Goal: Task Accomplishment & Management: Use online tool/utility

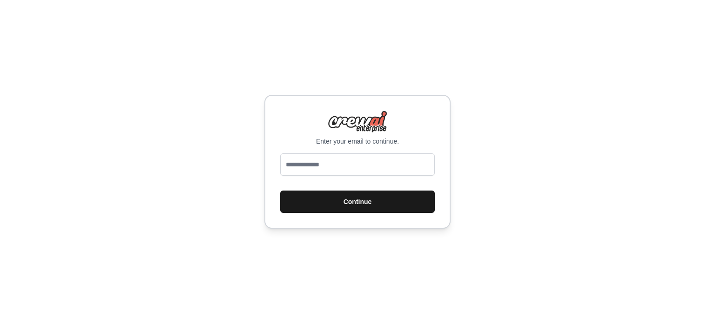
click at [329, 205] on button "Continue" at bounding box center [357, 202] width 154 height 22
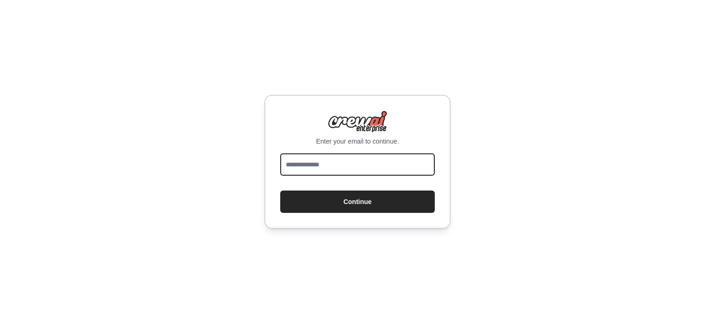
click at [342, 167] on input "email" at bounding box center [357, 165] width 154 height 22
type input "**********"
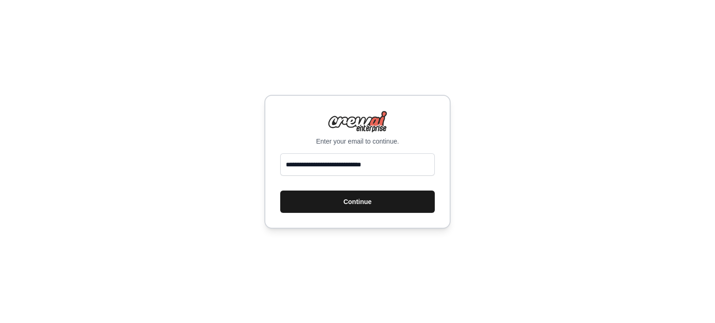
click at [354, 198] on button "Continue" at bounding box center [357, 202] width 154 height 22
click at [354, 199] on font "繼續" at bounding box center [357, 201] width 13 height 7
click at [361, 201] on font "繼續" at bounding box center [357, 201] width 13 height 7
click at [354, 200] on font "繼續" at bounding box center [357, 201] width 13 height 7
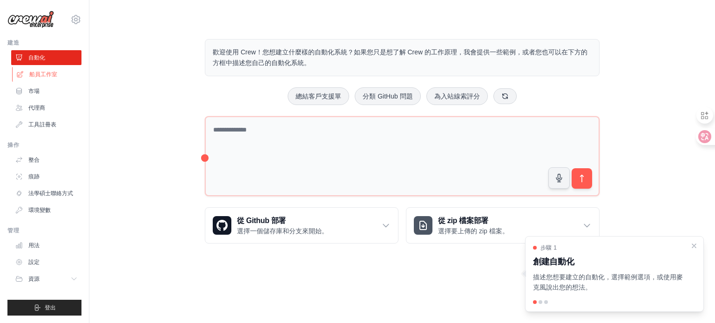
click at [48, 78] on font "船員工作室" at bounding box center [43, 74] width 28 height 7
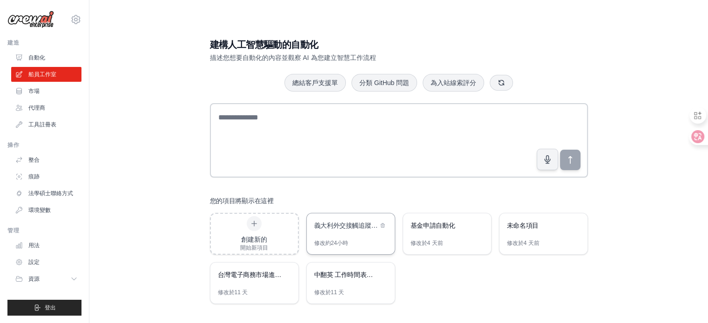
click at [349, 240] on div "修改 約24小時" at bounding box center [351, 247] width 88 height 15
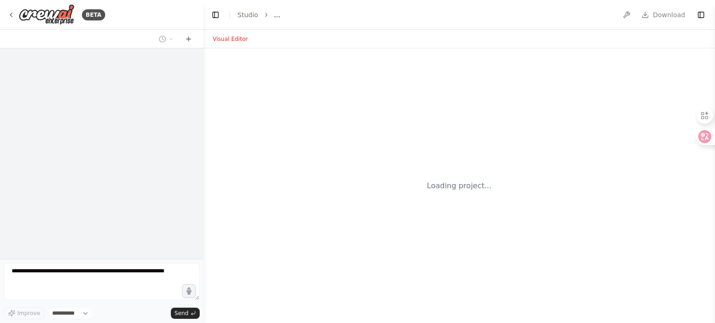
select select "****"
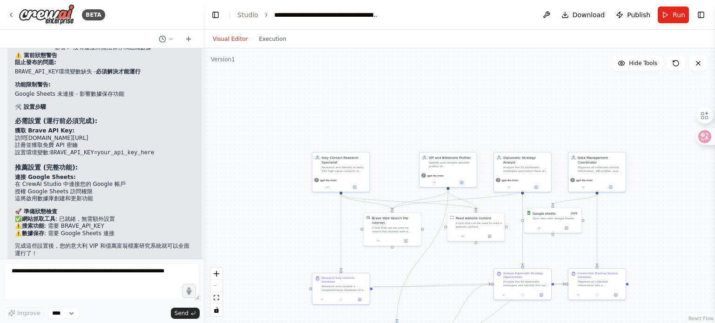
scroll to position [2531, 0]
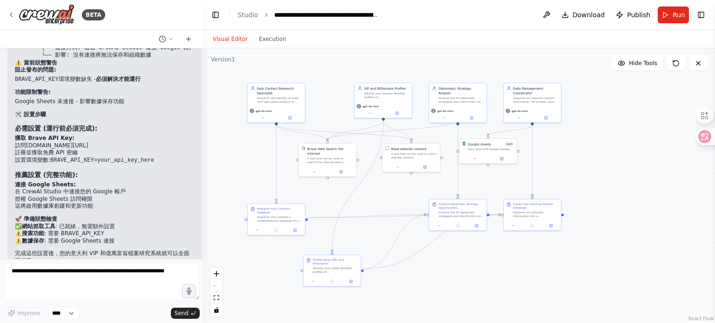
drag, startPoint x: 622, startPoint y: 249, endPoint x: 557, endPoint y: 180, distance: 94.8
click at [557, 180] on div ".deletable-edge-delete-btn { width: 20px; height: 20px; border: 0px solid #ffff…" at bounding box center [458, 185] width 511 height 275
click at [231, 46] on div "Visual Editor Execution" at bounding box center [249, 39] width 85 height 19
click at [235, 41] on button "Visual Editor" at bounding box center [230, 38] width 46 height 11
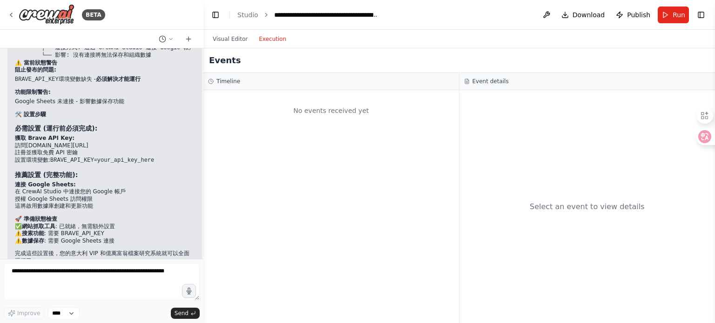
click at [270, 40] on button "Execution" at bounding box center [272, 38] width 39 height 11
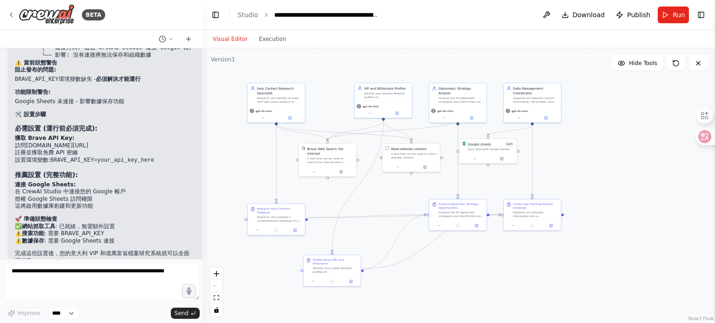
click at [238, 40] on button "Visual Editor" at bounding box center [230, 38] width 46 height 11
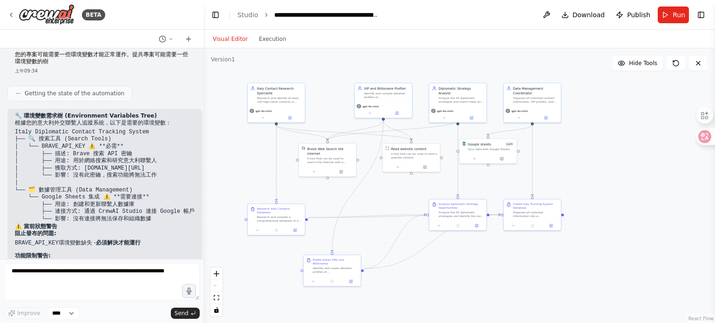
scroll to position [2282, 0]
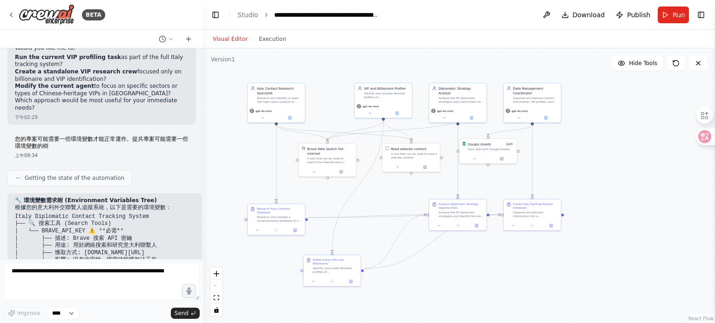
click at [234, 32] on div "Visual Editor Execution" at bounding box center [249, 39] width 85 height 19
click at [234, 37] on button "Visual Editor" at bounding box center [230, 38] width 46 height 11
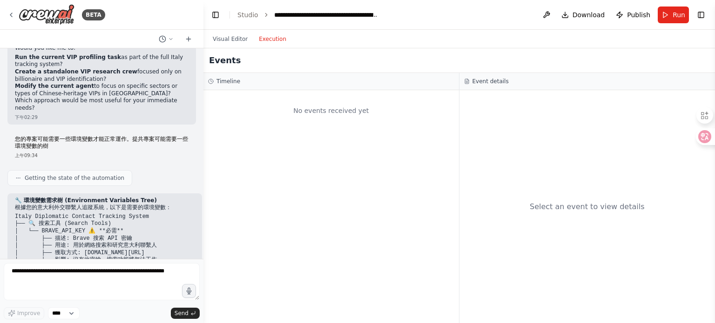
click at [259, 41] on button "Execution" at bounding box center [272, 38] width 39 height 11
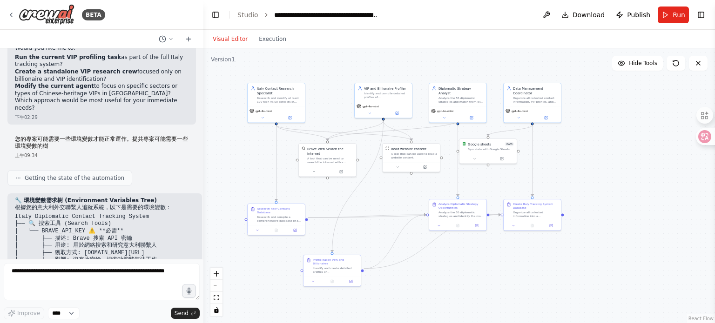
click at [228, 40] on button "Visual Editor" at bounding box center [230, 38] width 46 height 11
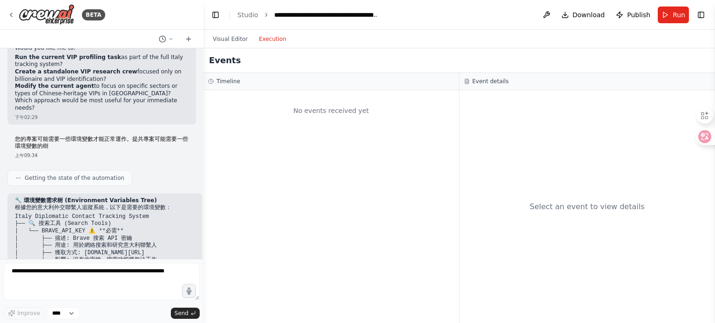
click at [261, 40] on button "Execution" at bounding box center [272, 38] width 39 height 11
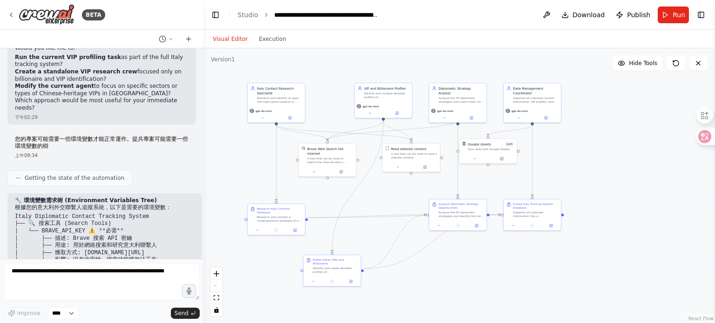
click at [236, 39] on button "Visual Editor" at bounding box center [230, 38] width 46 height 11
click at [666, 18] on button "Run" at bounding box center [672, 15] width 31 height 17
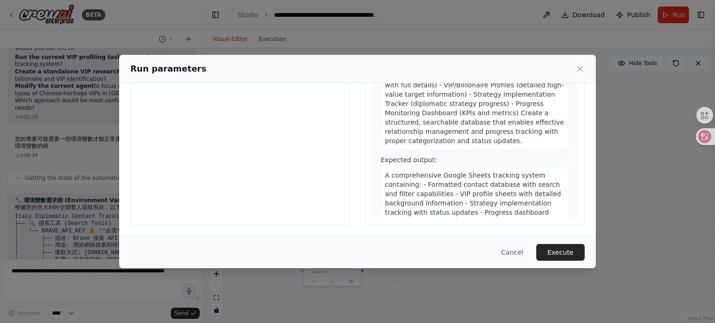
scroll to position [0, 0]
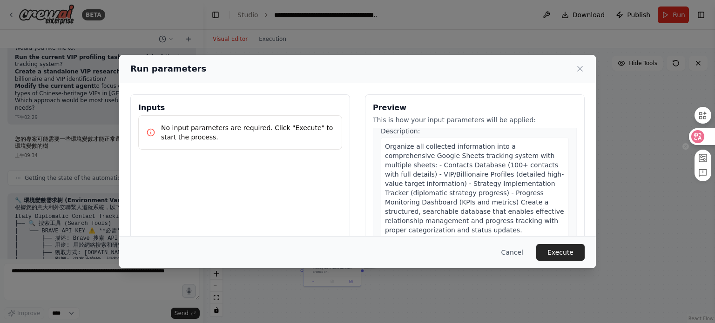
click at [700, 134] on icon at bounding box center [698, 136] width 8 height 7
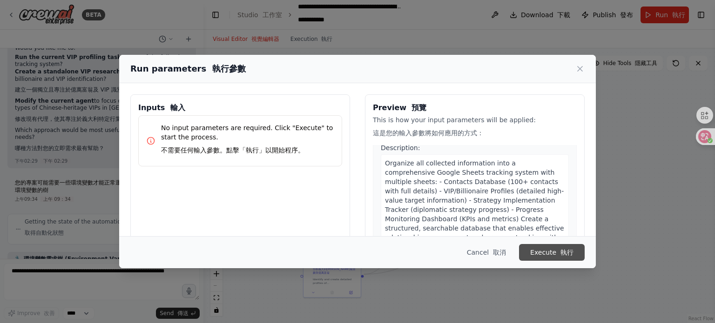
click at [551, 249] on button "Execute 執行" at bounding box center [552, 252] width 66 height 17
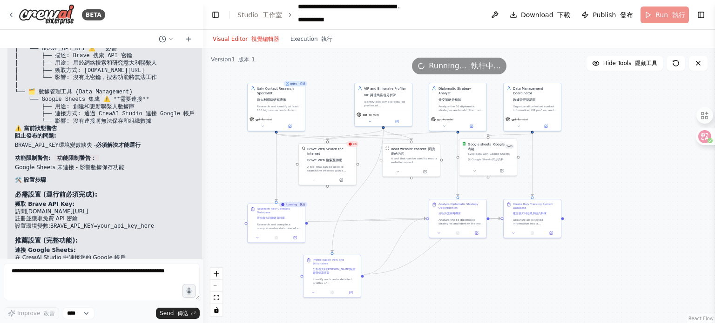
scroll to position [2531, 0]
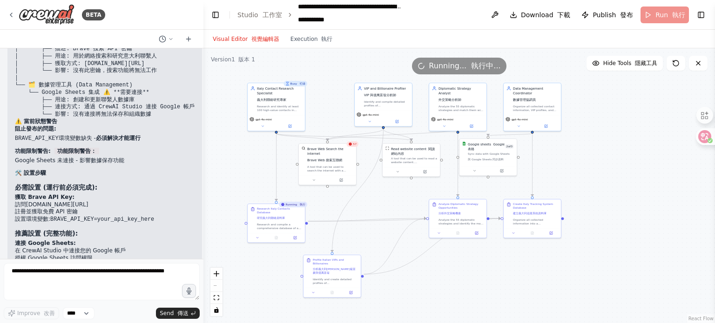
click at [168, 22] on div "BETA" at bounding box center [101, 15] width 203 height 30
click at [312, 40] on button "Execution 執行" at bounding box center [312, 38] width 54 height 11
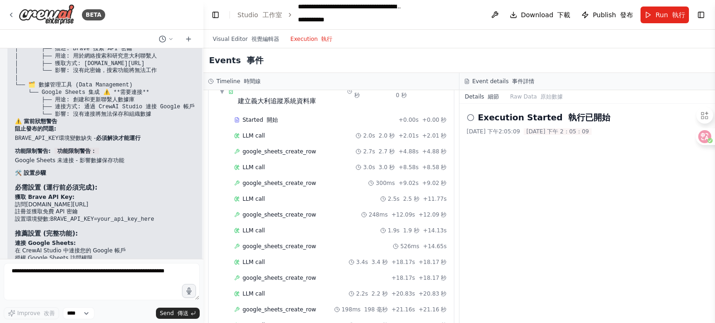
scroll to position [2590, 0]
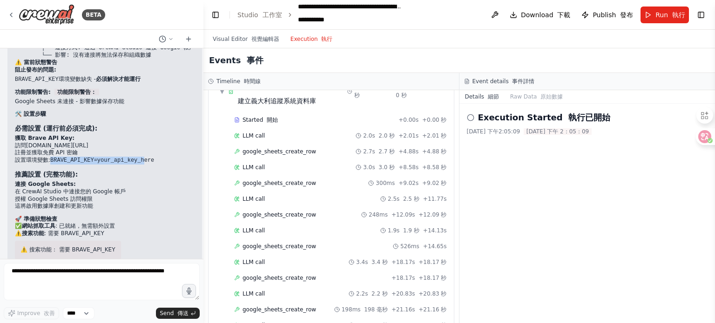
drag, startPoint x: 50, startPoint y: 133, endPoint x: 136, endPoint y: 133, distance: 85.6
click at [136, 157] on li "設置環境變數: BRAVE_API_KEY=your_api_key_here" at bounding box center [105, 161] width 180 height 8
click at [94, 142] on li "訪問 brave.com/search/api" at bounding box center [105, 145] width 180 height 7
drag, startPoint x: 26, startPoint y: 121, endPoint x: 85, endPoint y: 118, distance: 58.7
click at [85, 142] on li "訪問 brave.com/search/api" at bounding box center [105, 145] width 180 height 7
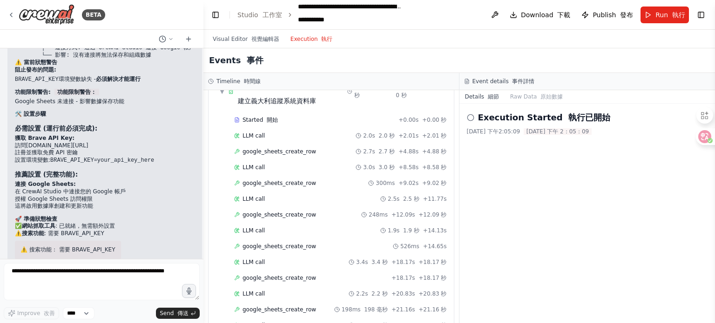
copy li "brave.com/search/api"
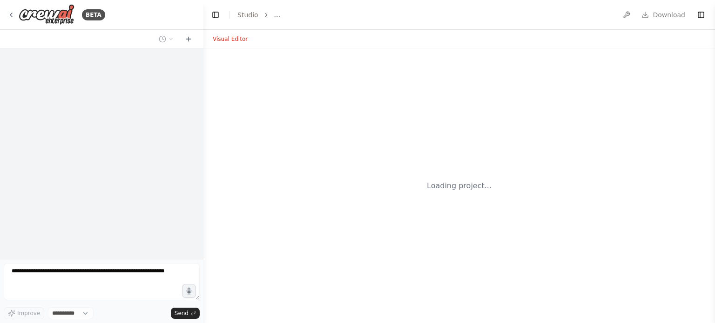
select select "****"
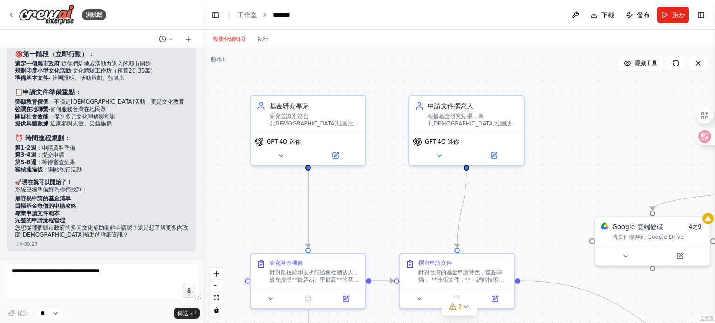
scroll to position [2901, 0]
